Goal: Obtain resource: Download file/media

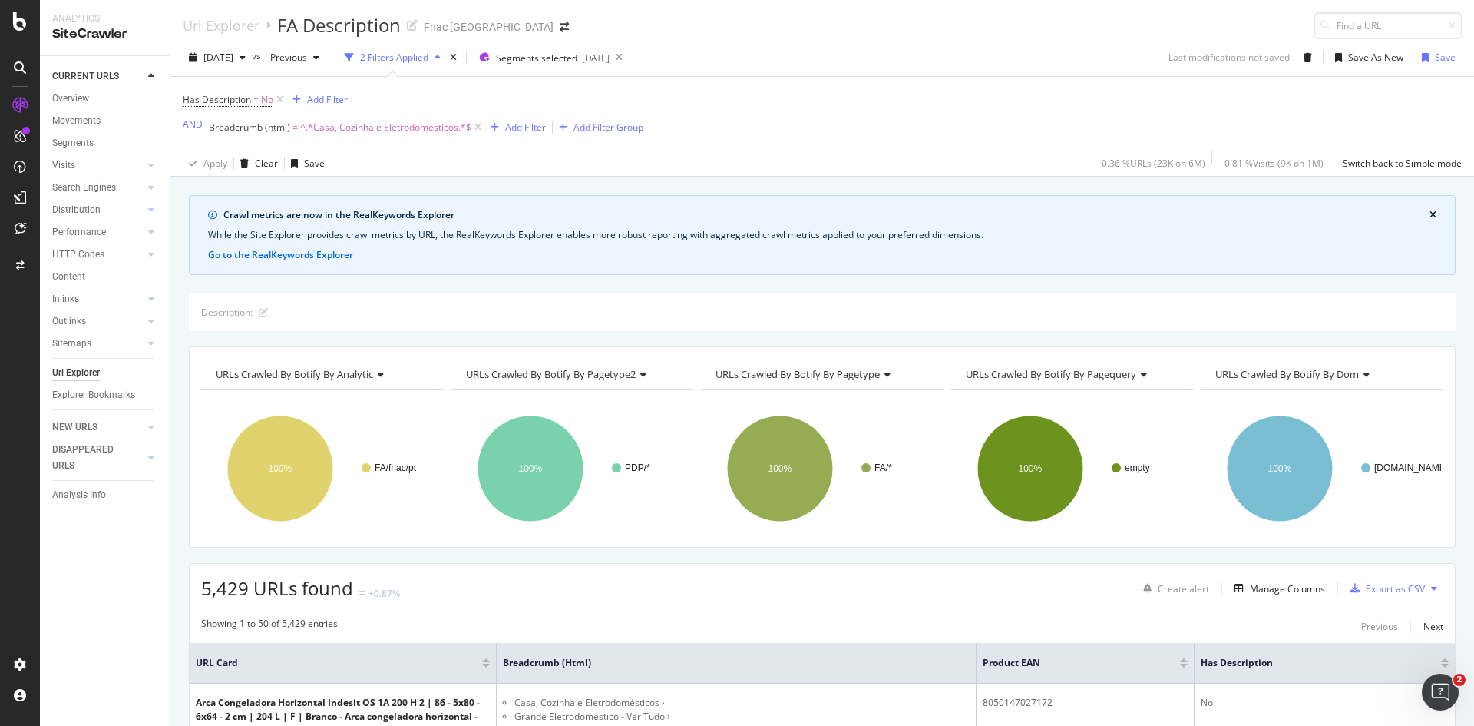
click at [334, 127] on span "^.*Casa, Cozinha e Eletrodomésticos.*$" at bounding box center [385, 127] width 171 height 21
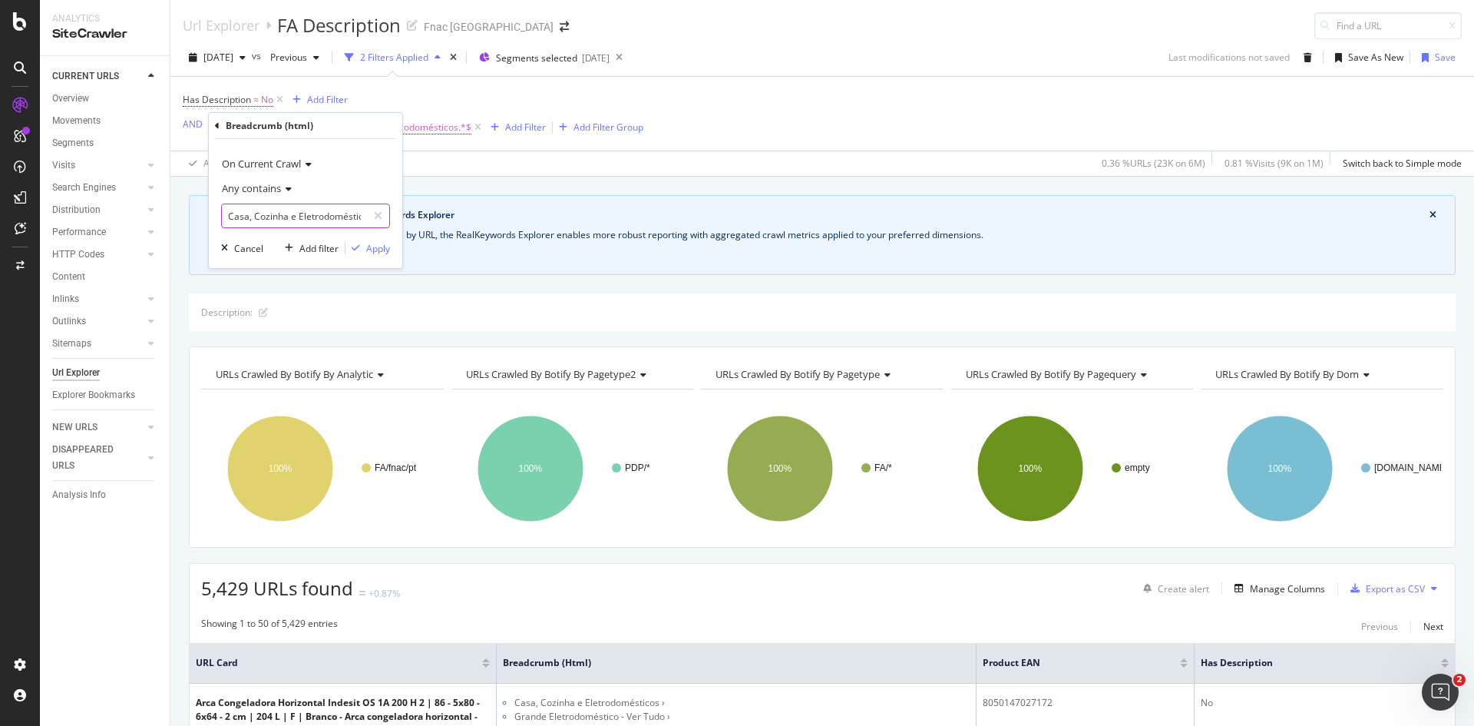
click at [301, 213] on input "Casa, Cozinha e Eletrodomésticos" at bounding box center [294, 215] width 145 height 25
paste input "Informática"
type input "Informática"
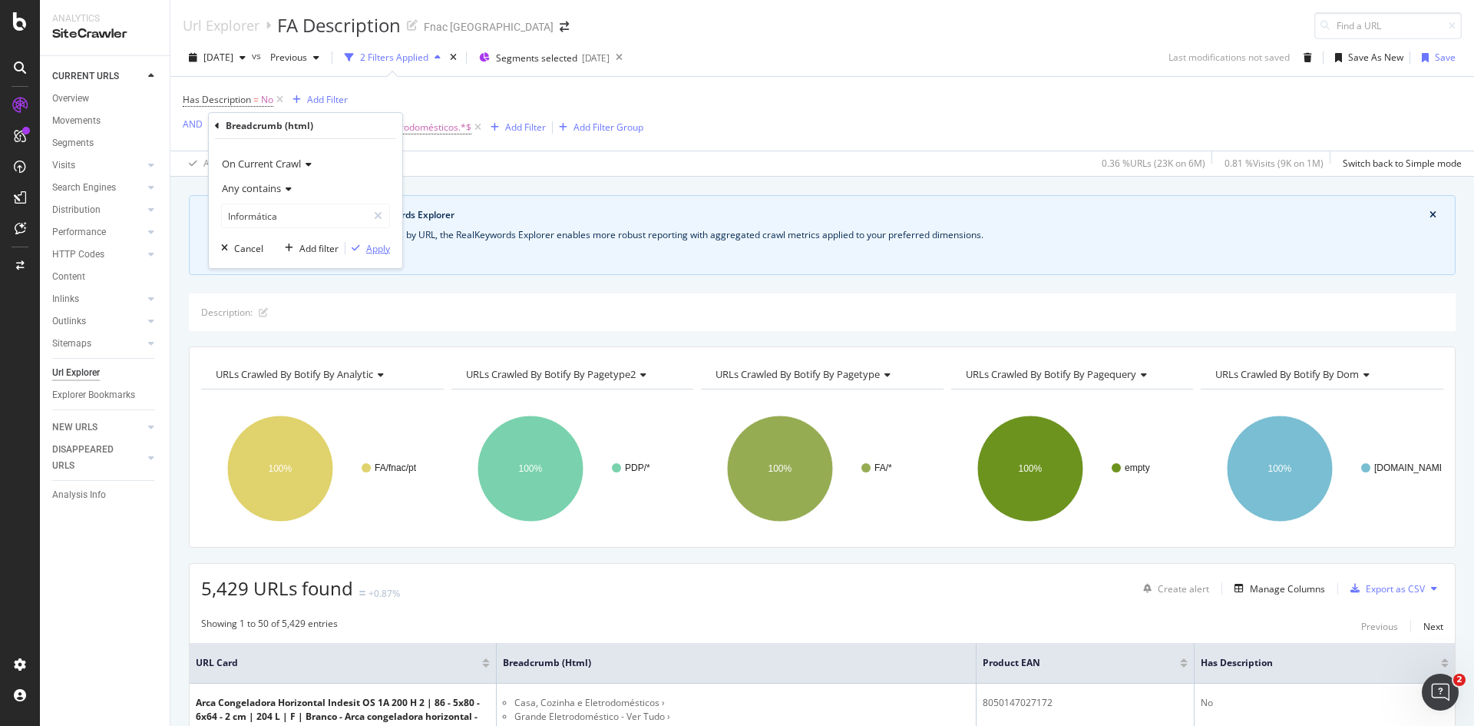
click at [387, 250] on div "Apply" at bounding box center [378, 248] width 24 height 13
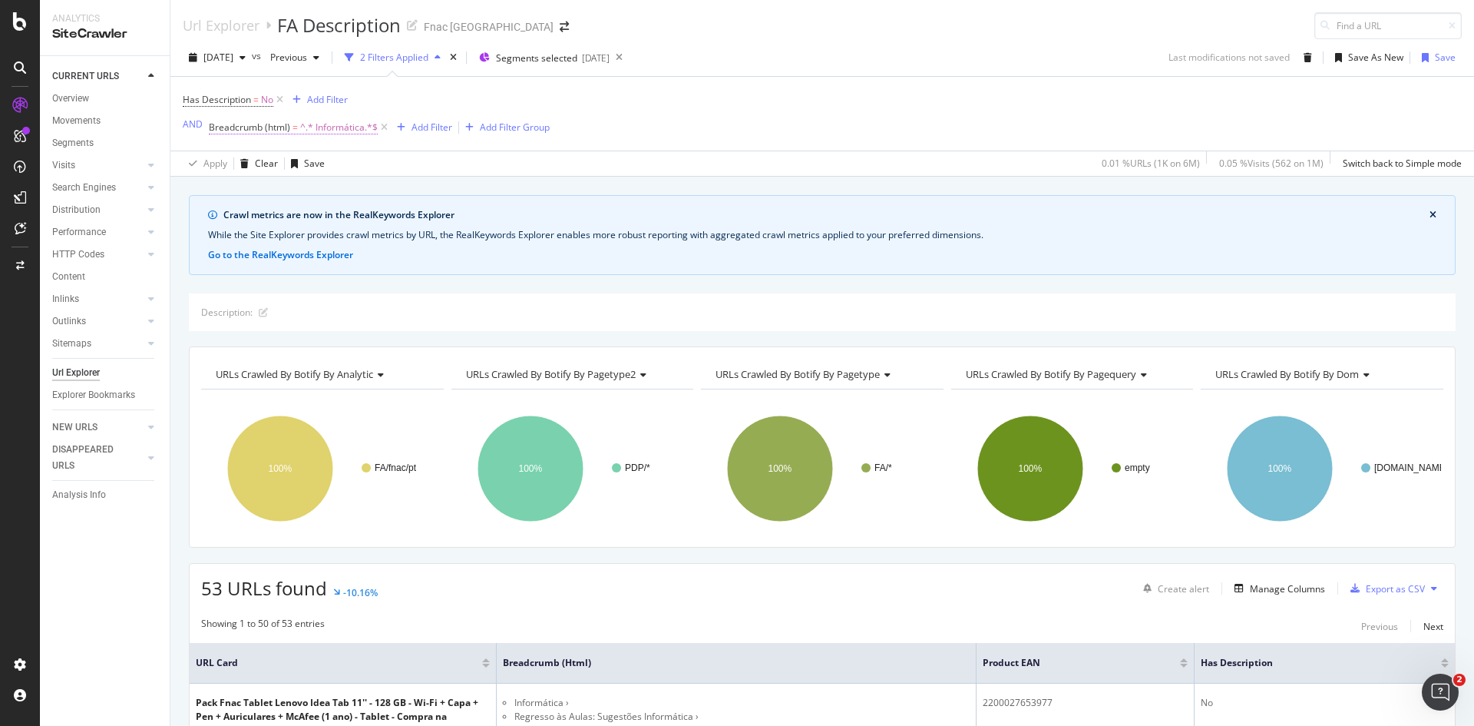
click at [326, 130] on span "^.* Informática.*$" at bounding box center [339, 127] width 78 height 21
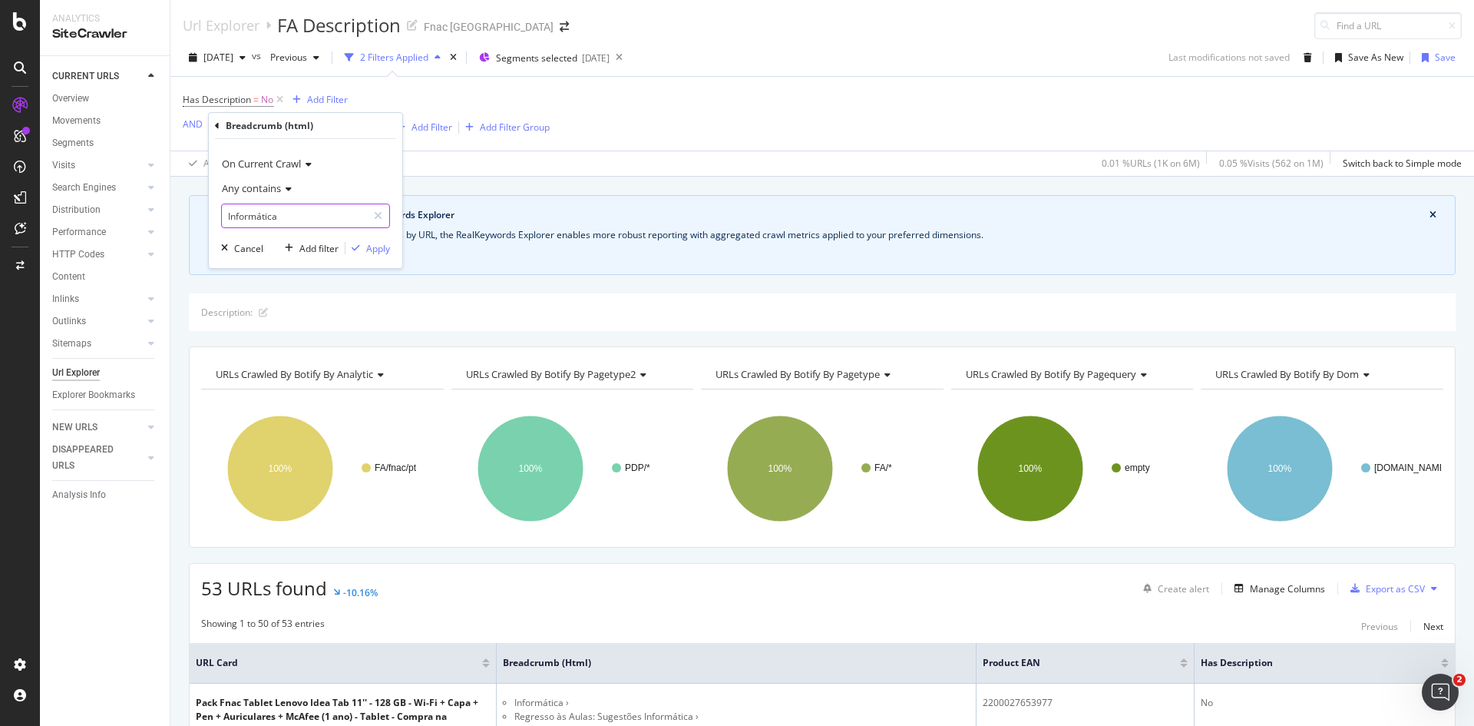
click at [242, 213] on input "Informática" at bounding box center [294, 215] width 145 height 25
paste input "TV e Home Cinem"
type input "TV e Home Cinema"
click at [379, 246] on div "Apply" at bounding box center [378, 248] width 24 height 13
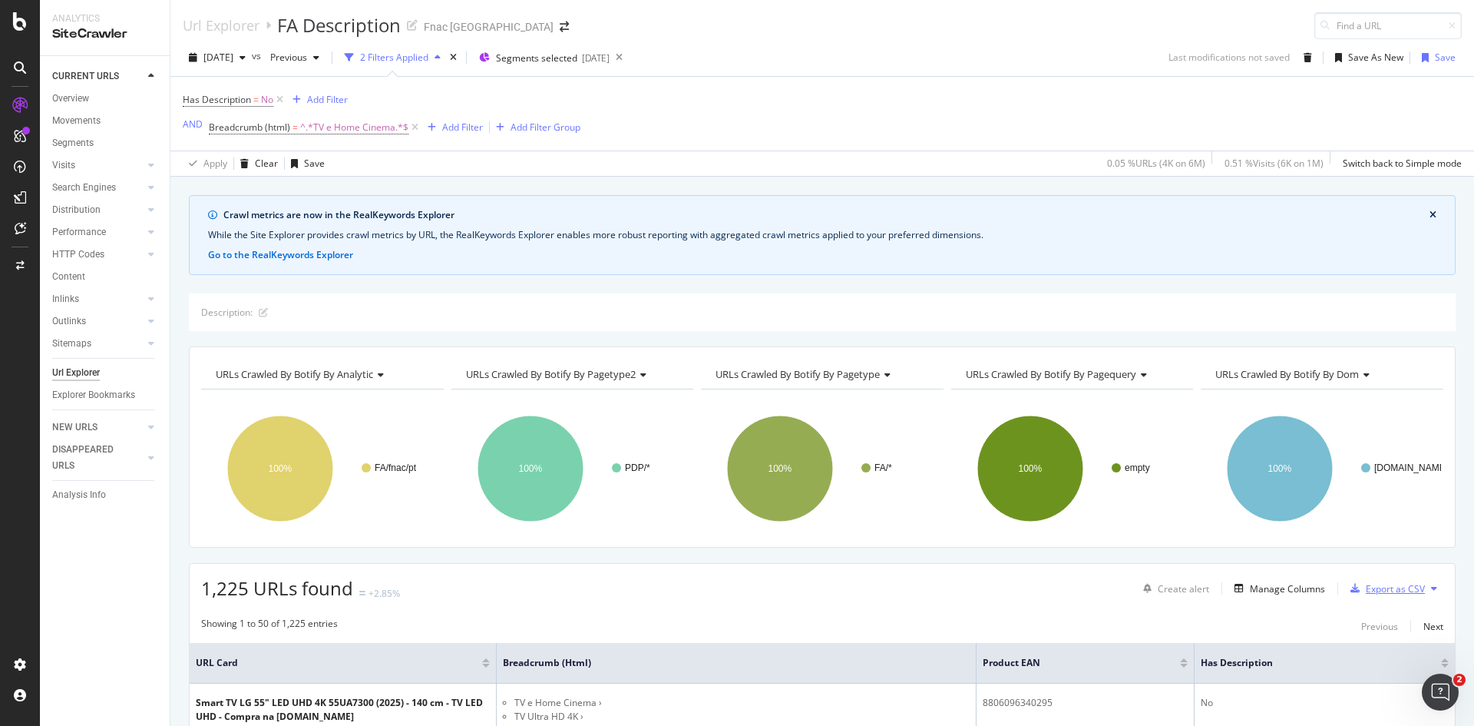
click at [1377, 587] on div "Export as CSV" at bounding box center [1395, 588] width 59 height 13
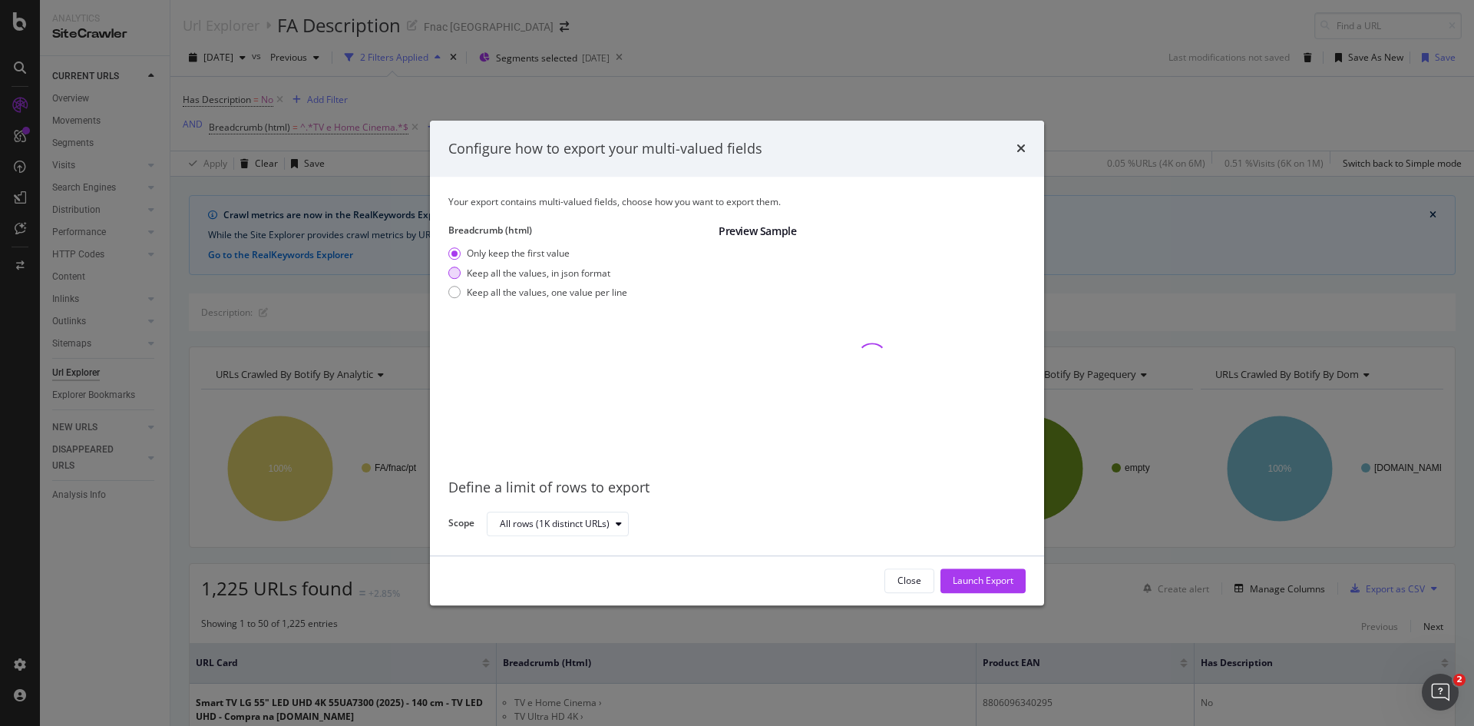
click at [556, 273] on div "Keep all the values, in json format" at bounding box center [539, 272] width 144 height 13
click at [994, 583] on div "Launch Export" at bounding box center [983, 580] width 61 height 13
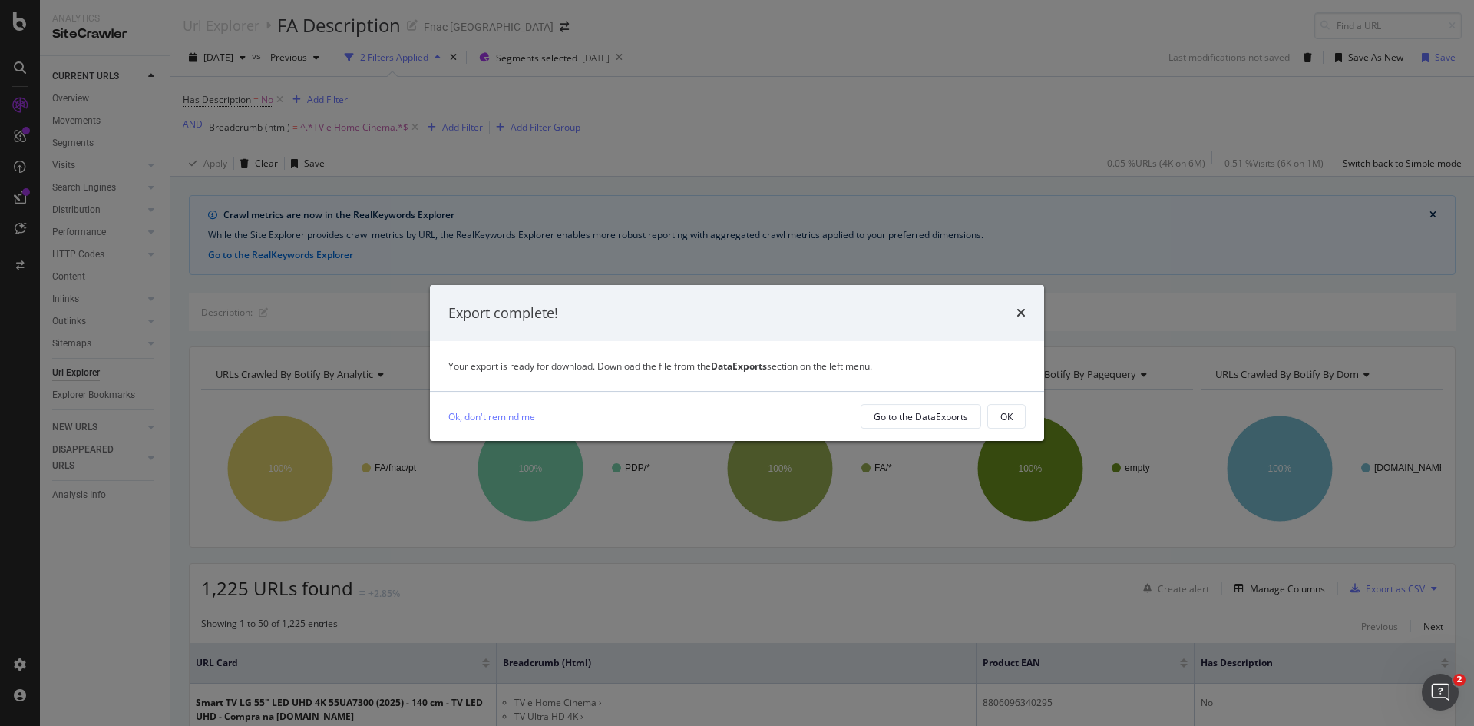
click at [899, 391] on div "modal" at bounding box center [737, 391] width 614 height 1
click at [898, 412] on div "Go to the DataExports" at bounding box center [921, 416] width 94 height 13
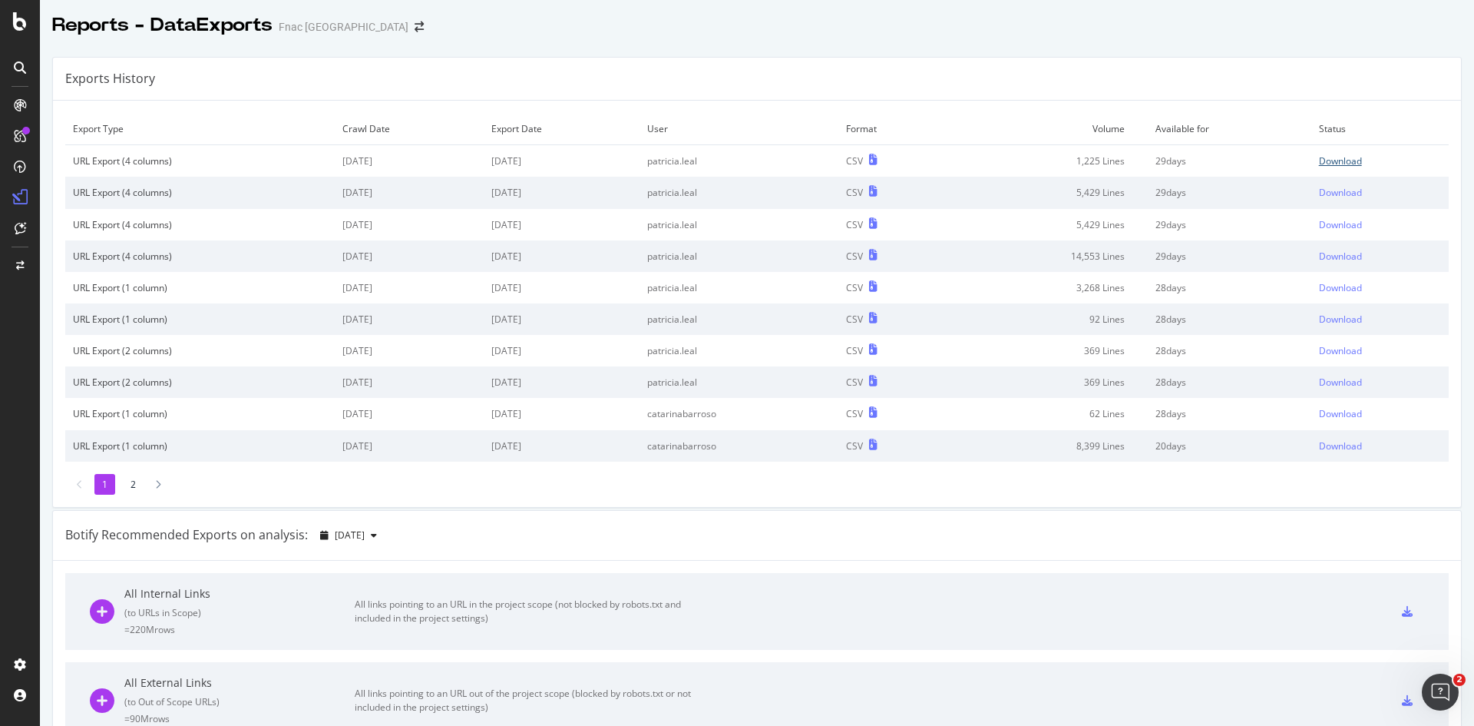
click at [1330, 160] on div "Download" at bounding box center [1340, 160] width 43 height 13
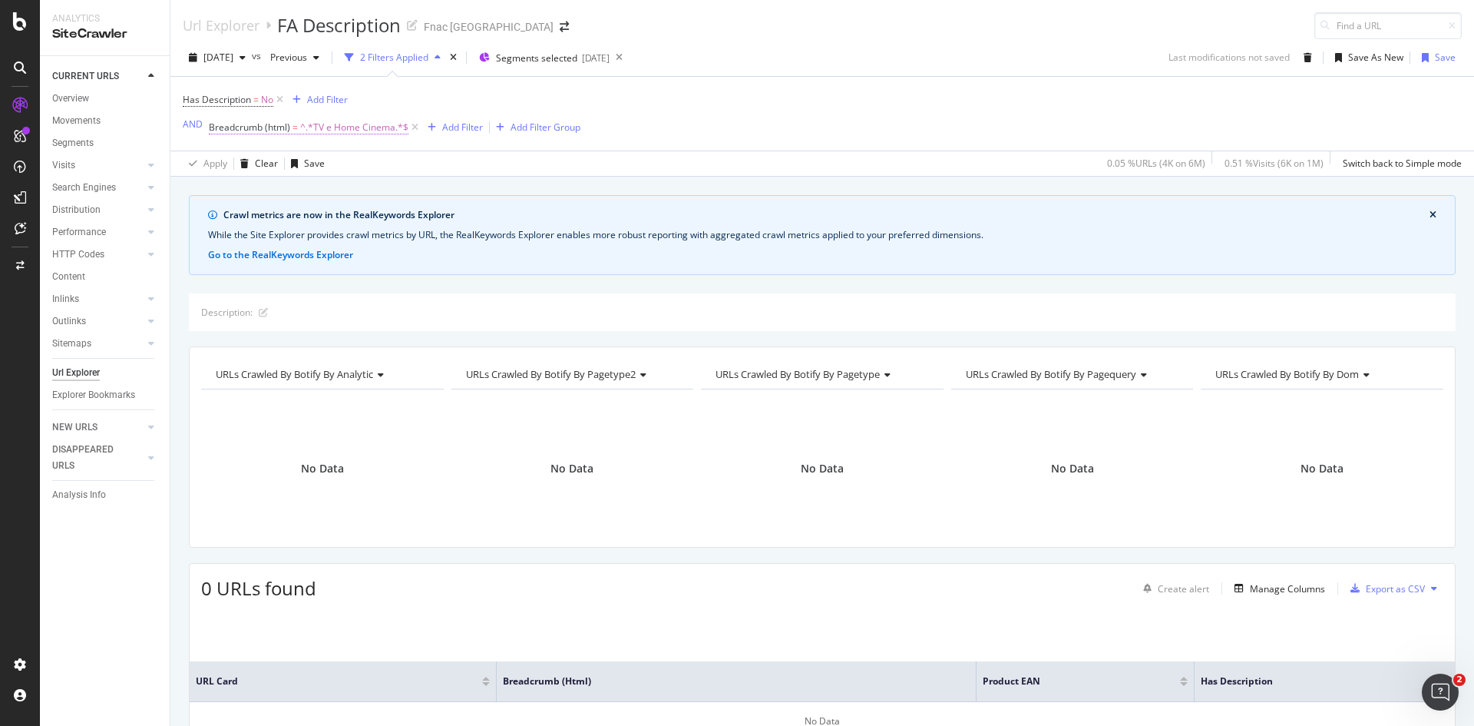
click at [340, 129] on span "^.*TV e Home Cinema.*$" at bounding box center [354, 127] width 108 height 21
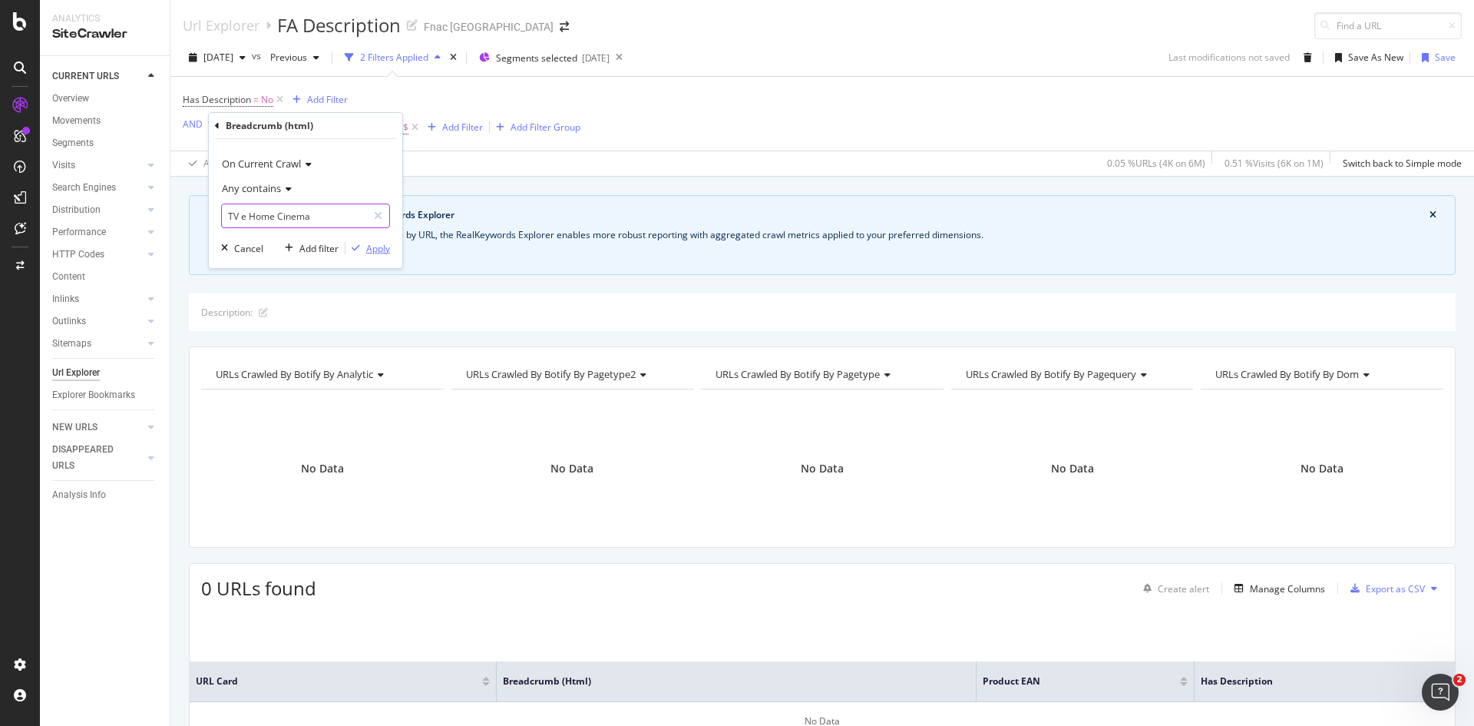
paste input "elemóveis e Conectáveis"
type input "Telemóveis e Conectáveis"
click at [382, 250] on div "Apply" at bounding box center [378, 248] width 24 height 13
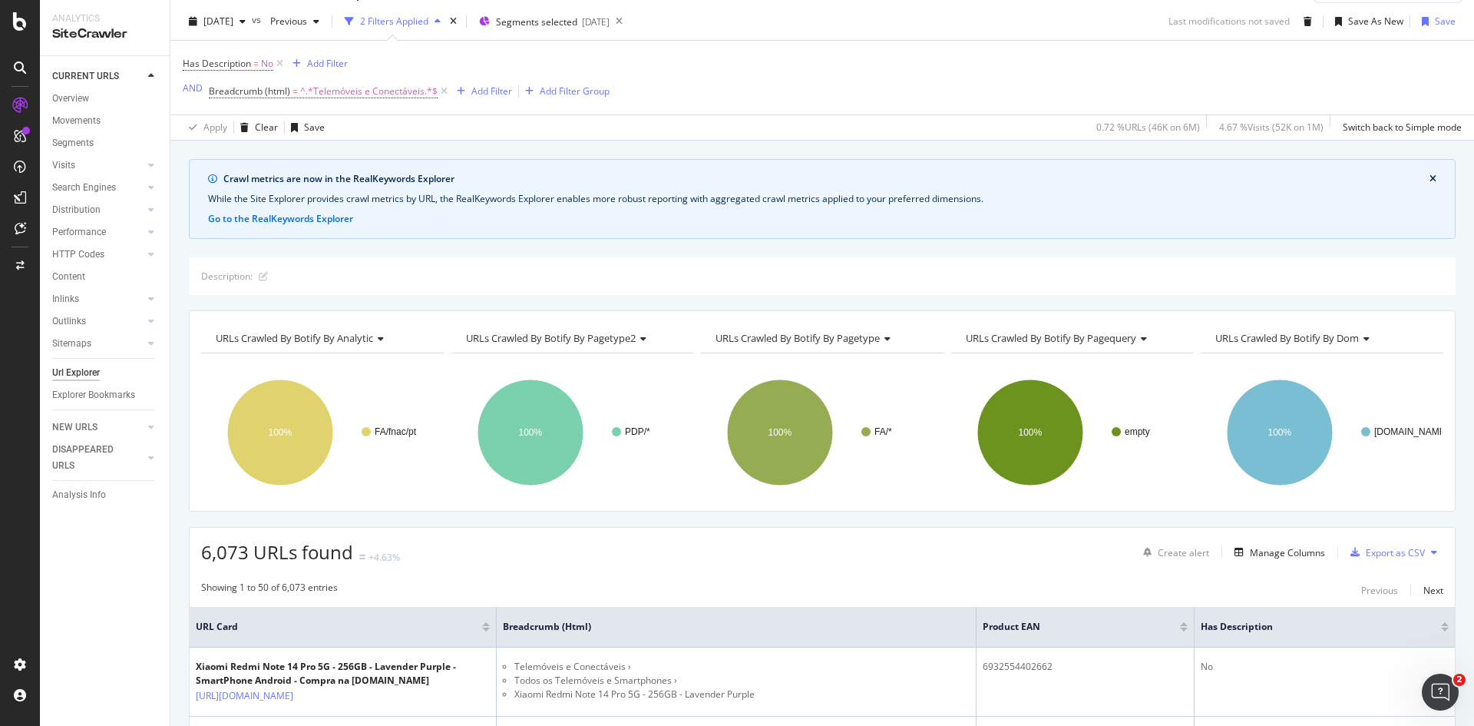
scroll to position [9, 0]
